Goal: Task Accomplishment & Management: Use online tool/utility

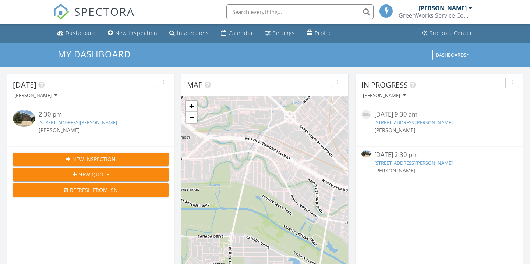
click at [74, 123] on link "709 Vaughn St, Georgetown, TX 78628" at bounding box center [78, 122] width 78 height 7
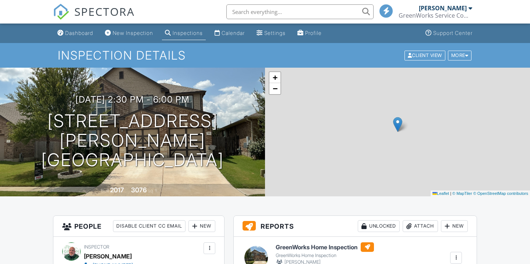
scroll to position [149, 0]
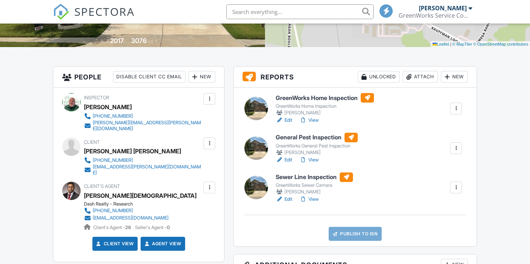
click at [310, 176] on h6 "Sewer Line Inspection" at bounding box center [314, 178] width 77 height 10
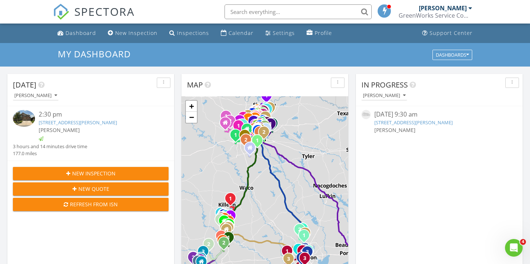
click at [252, 13] on input "text" at bounding box center [297, 11] width 147 height 15
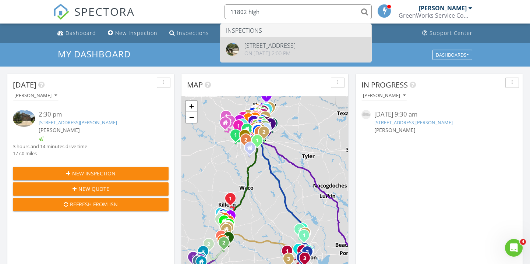
type input "11802 high"
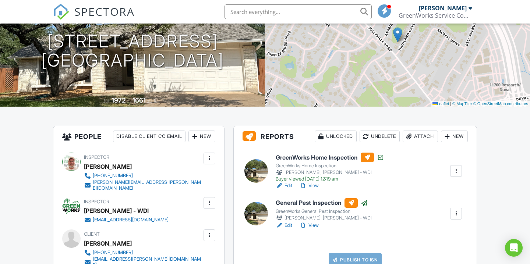
click at [448, 138] on div at bounding box center [446, 136] width 7 height 7
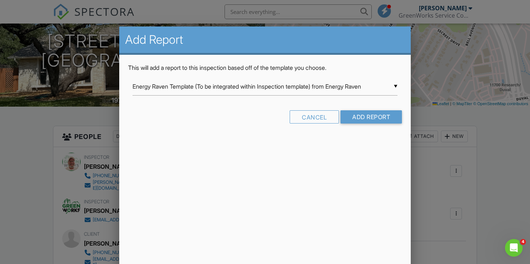
click at [390, 86] on div "▼ Energy Raven Template (To be integrated within Inspection template) from Ener…" at bounding box center [264, 87] width 265 height 18
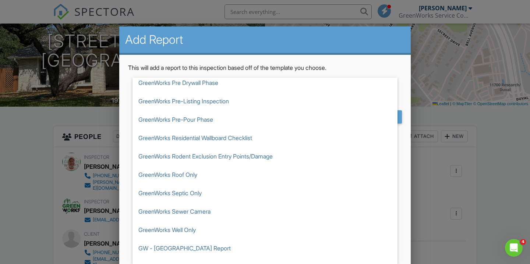
scroll to position [1195, 0]
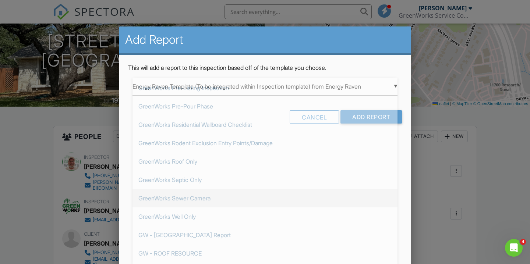
click at [245, 195] on span "GreenWorks Sewer Camera" at bounding box center [264, 198] width 265 height 18
type input "GreenWorks Sewer Camera"
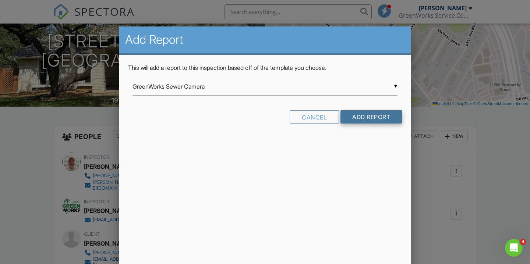
click at [367, 118] on input "Add Report" at bounding box center [370, 116] width 61 height 13
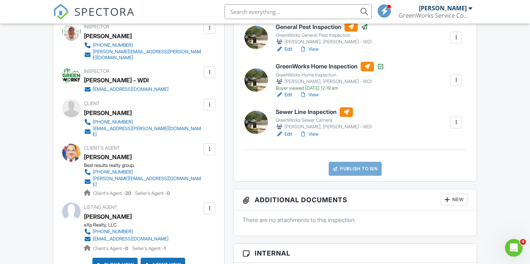
scroll to position [220, 0]
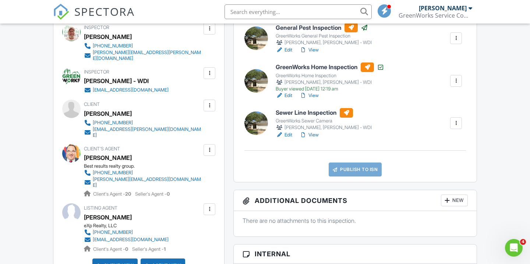
click at [302, 110] on h6 "Sewer Line Inspection" at bounding box center [324, 113] width 96 height 10
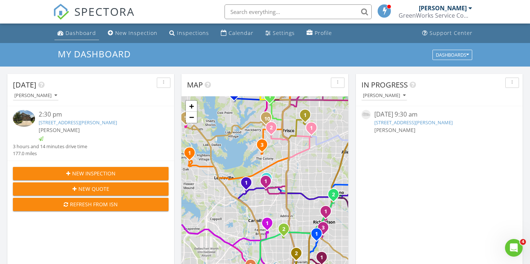
click at [75, 37] on link "Dashboard" at bounding box center [76, 33] width 45 height 14
